Goal: Task Accomplishment & Management: Manage account settings

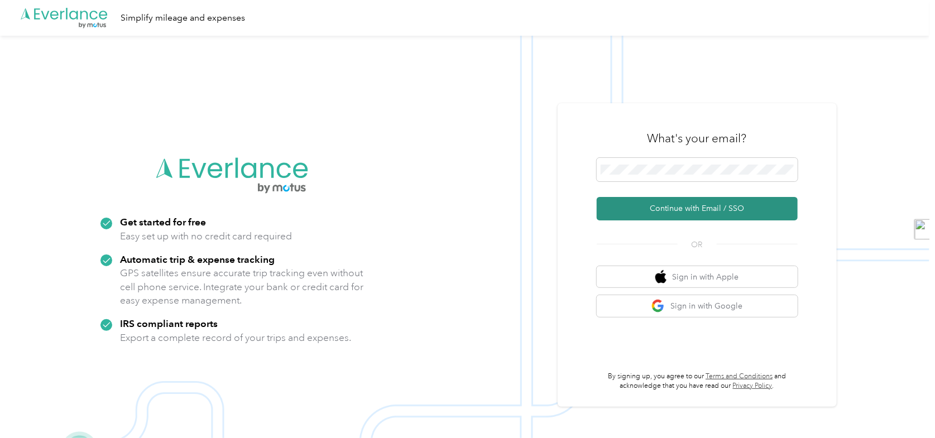
click at [695, 212] on button "Continue with Email / SSO" at bounding box center [697, 208] width 201 height 23
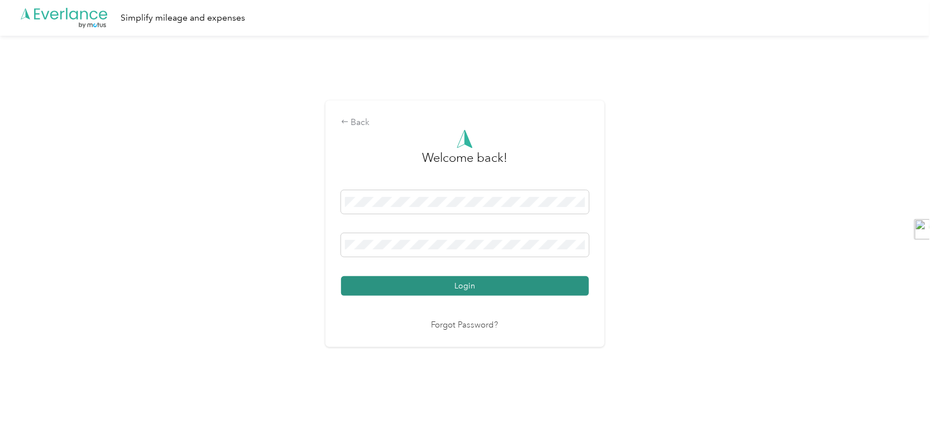
click at [454, 280] on button "Login" at bounding box center [465, 286] width 248 height 20
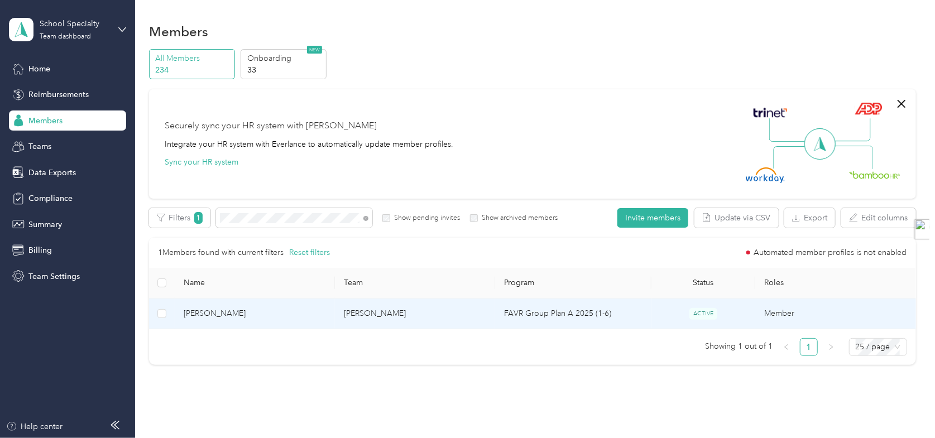
click at [599, 315] on td "FAVR Group Plan A 2025 (1-6)" at bounding box center [573, 314] width 156 height 31
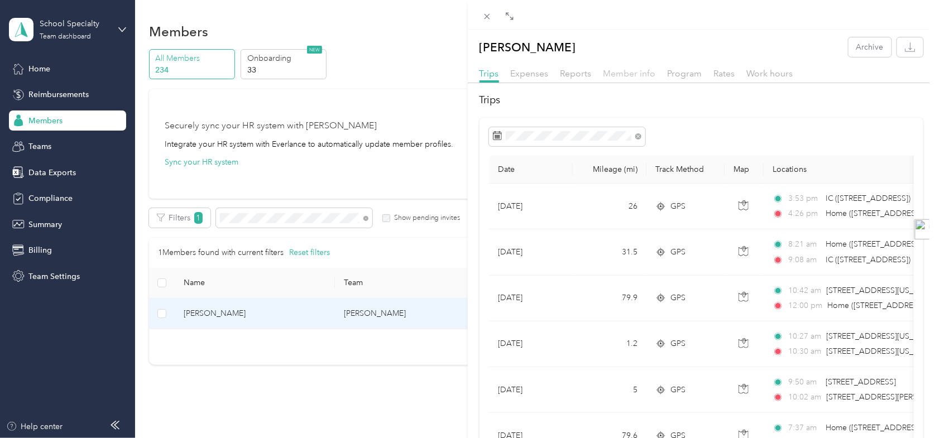
click at [639, 76] on span "Member info" at bounding box center [629, 73] width 52 height 11
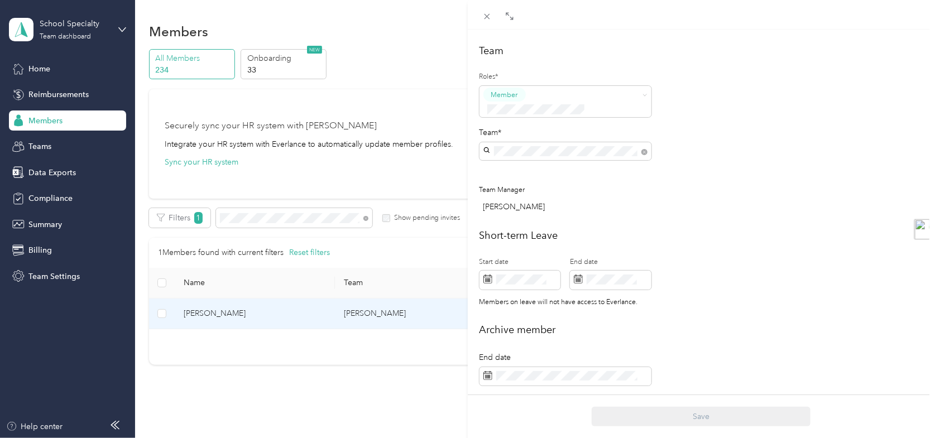
scroll to position [344, 0]
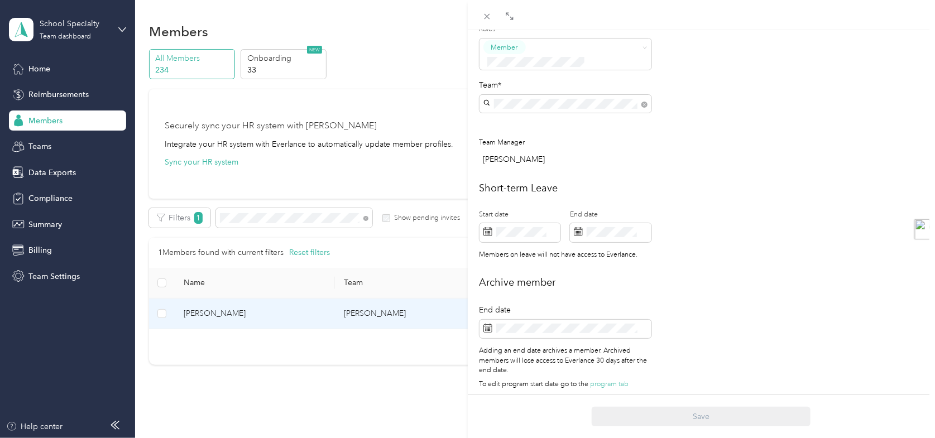
click at [359, 172] on div "[PERSON_NAME] Archive Trips Expenses Reports Member info Program Rates Work hou…" at bounding box center [467, 219] width 935 height 438
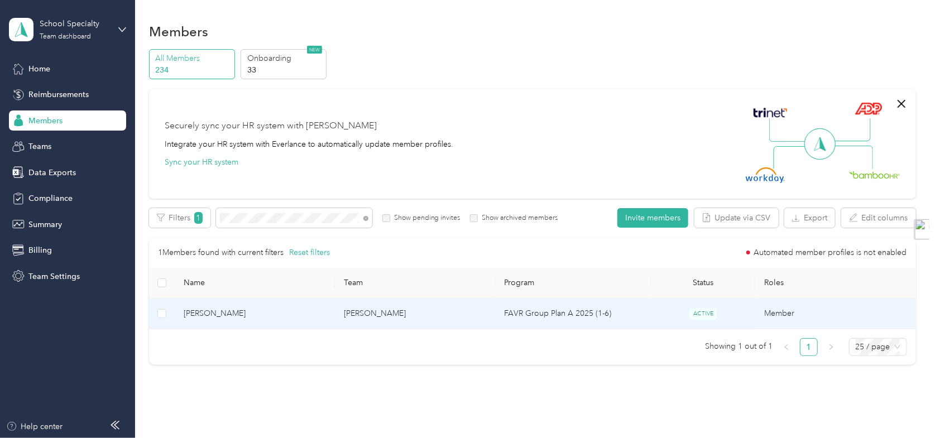
scroll to position [332, 0]
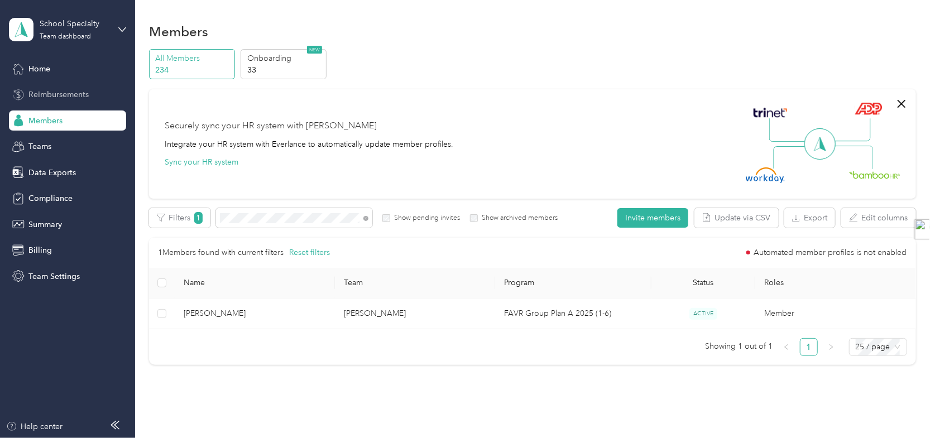
click at [65, 92] on span "Reimbursements" at bounding box center [58, 95] width 60 height 12
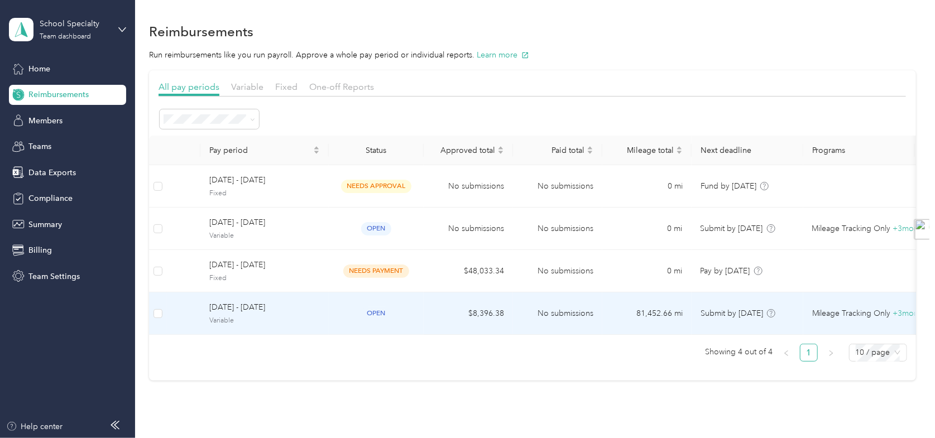
click at [263, 316] on span "Variable" at bounding box center [264, 321] width 111 height 10
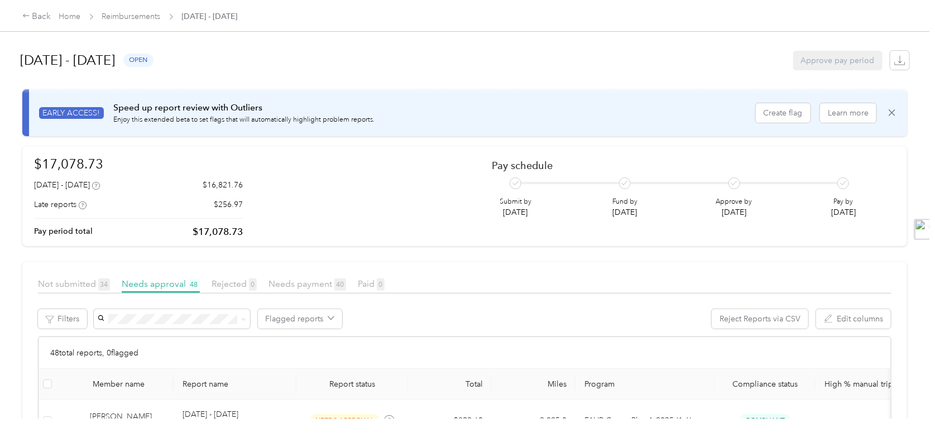
click at [142, 339] on span "[PERSON_NAME]" at bounding box center [132, 339] width 62 height 9
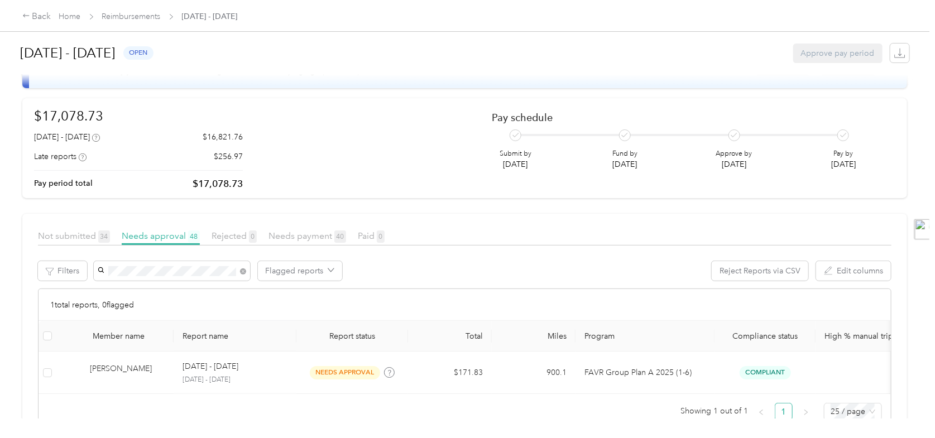
scroll to position [92, 0]
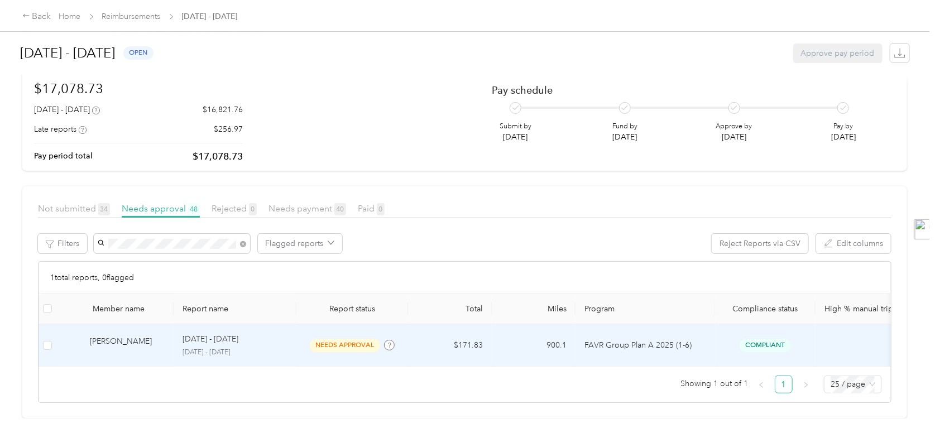
click at [214, 348] on p "[DATE] - [DATE]" at bounding box center [235, 353] width 105 height 10
